Goal: Task Accomplishment & Management: Complete application form

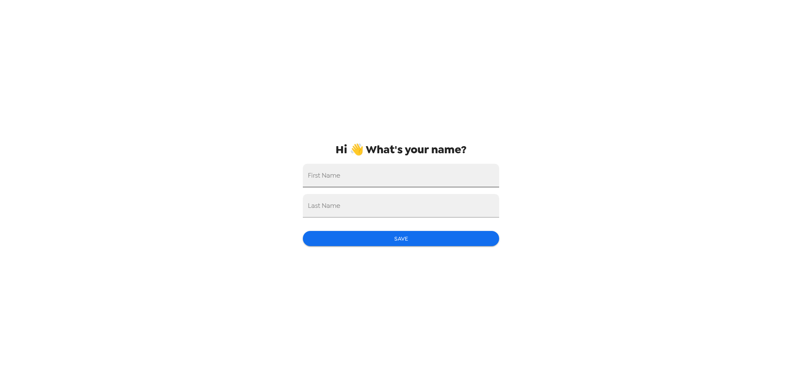
click at [387, 172] on input "First Name" at bounding box center [401, 175] width 196 height 23
type input "Destiny"
type input "[PERSON_NAME]"
click at [393, 237] on button "Save" at bounding box center [401, 239] width 196 height 16
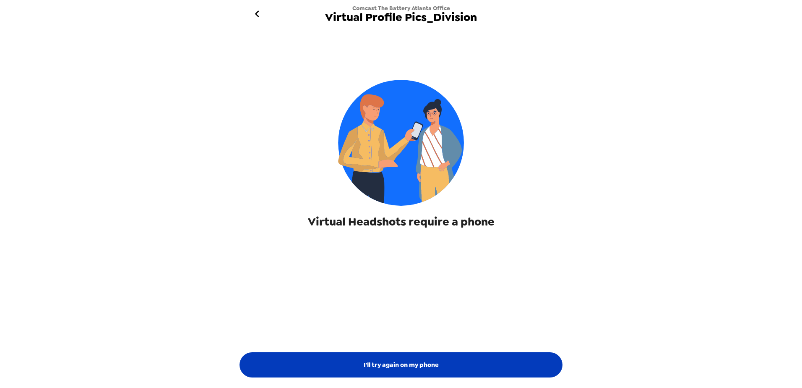
click at [361, 368] on button "I'll try again on my phone" at bounding box center [401, 364] width 323 height 25
